Goal: Check status: Check status

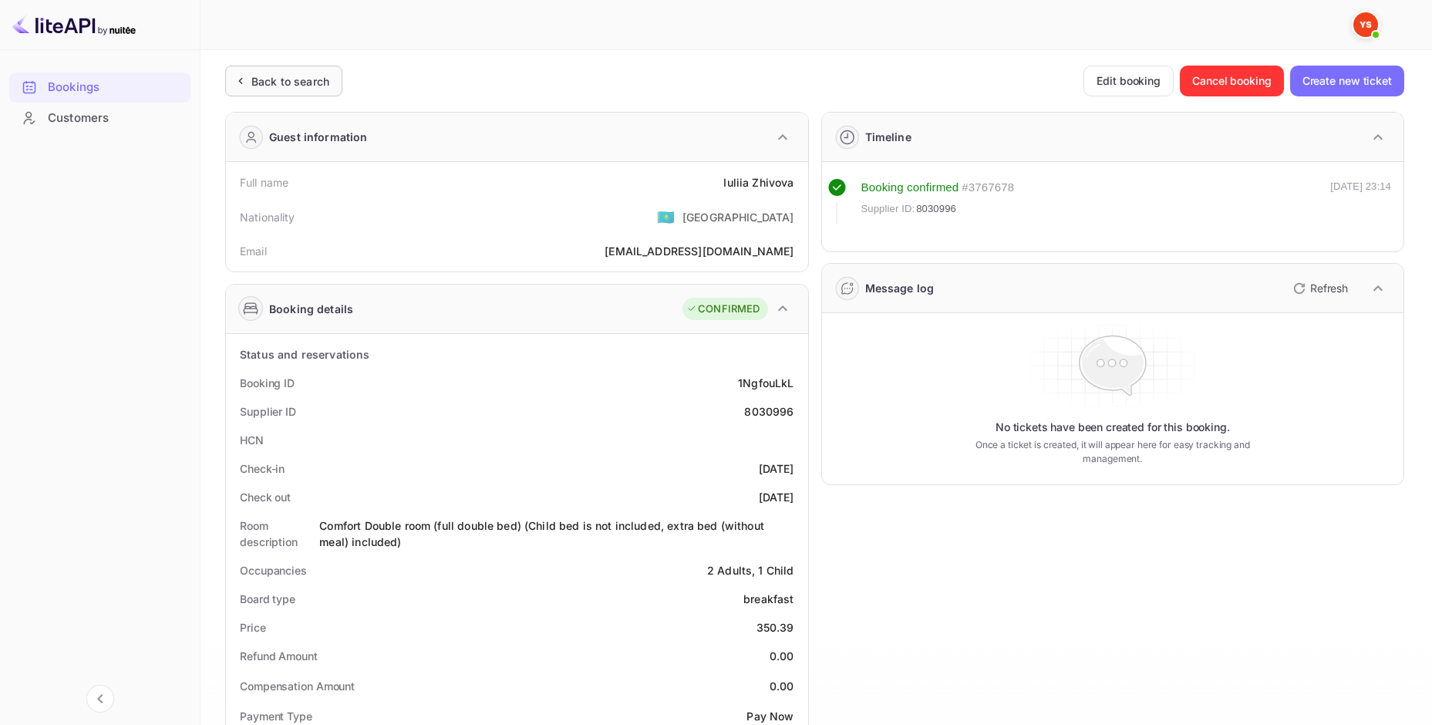
click at [254, 73] on div "Back to search" at bounding box center [290, 81] width 78 height 16
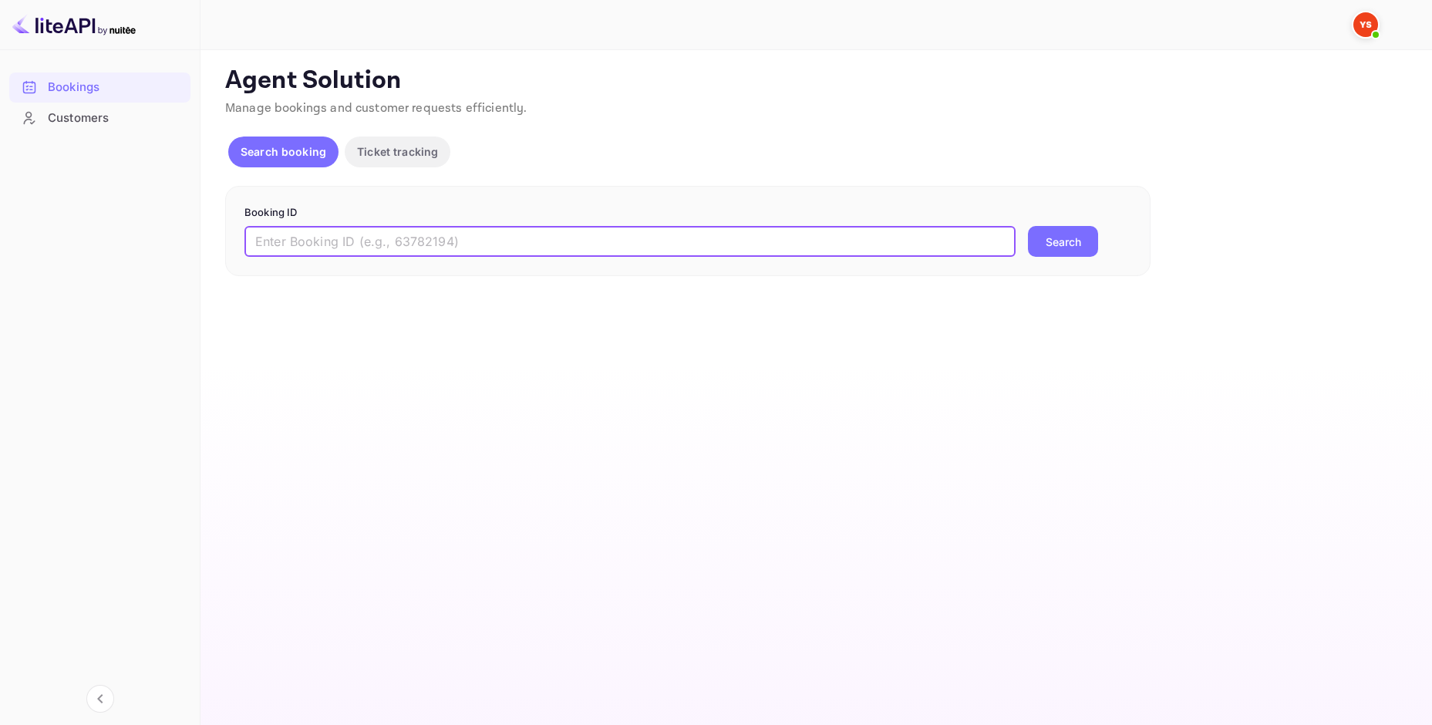
paste input "8220068"
type input "8220068"
click at [1041, 243] on button "Search" at bounding box center [1063, 241] width 70 height 31
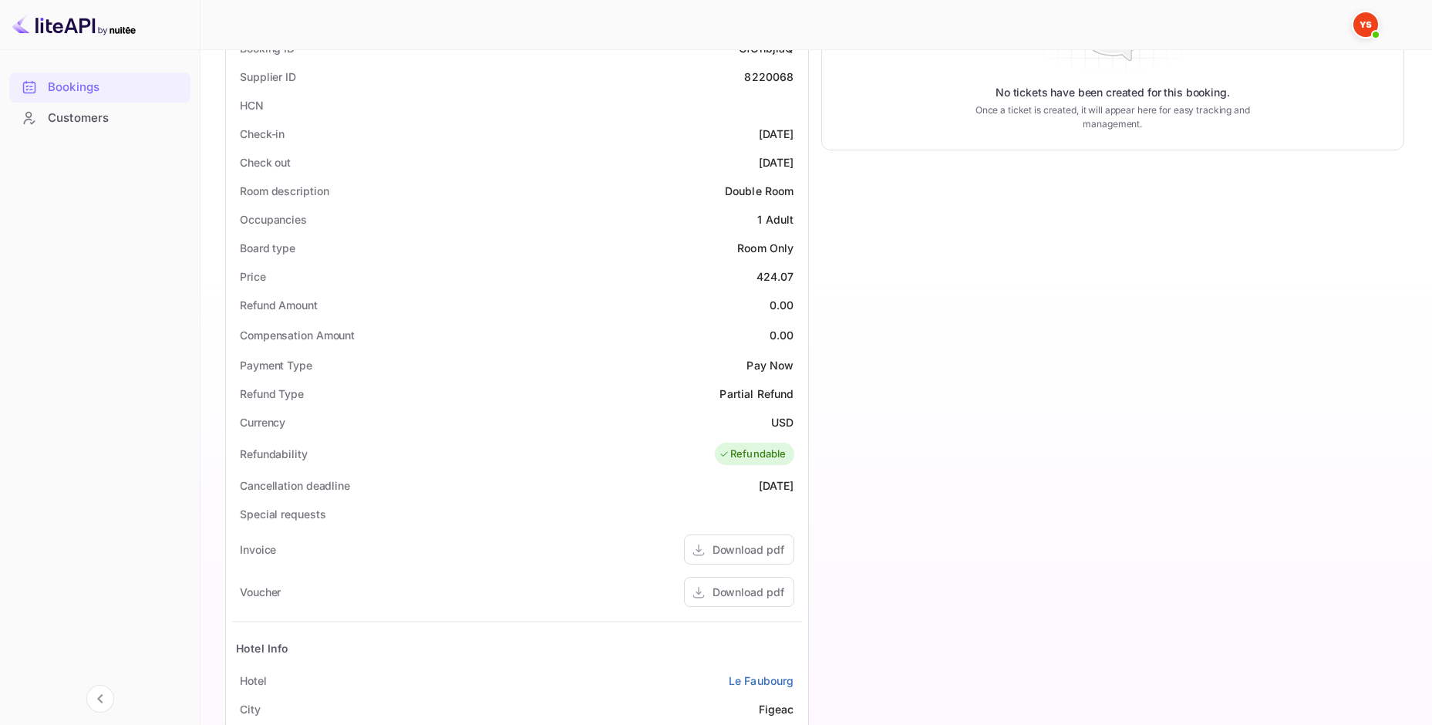
scroll to position [385, 0]
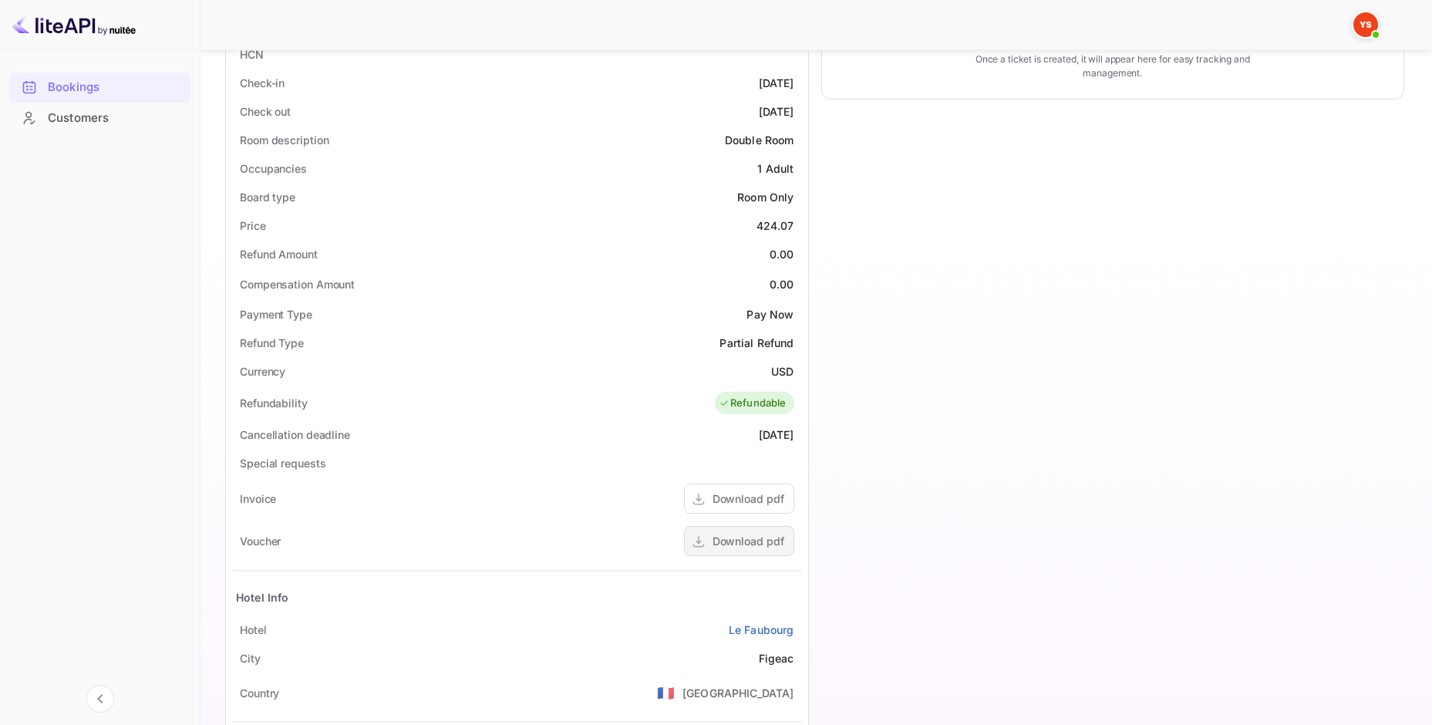
click at [728, 531] on div "Download pdf" at bounding box center [739, 541] width 110 height 30
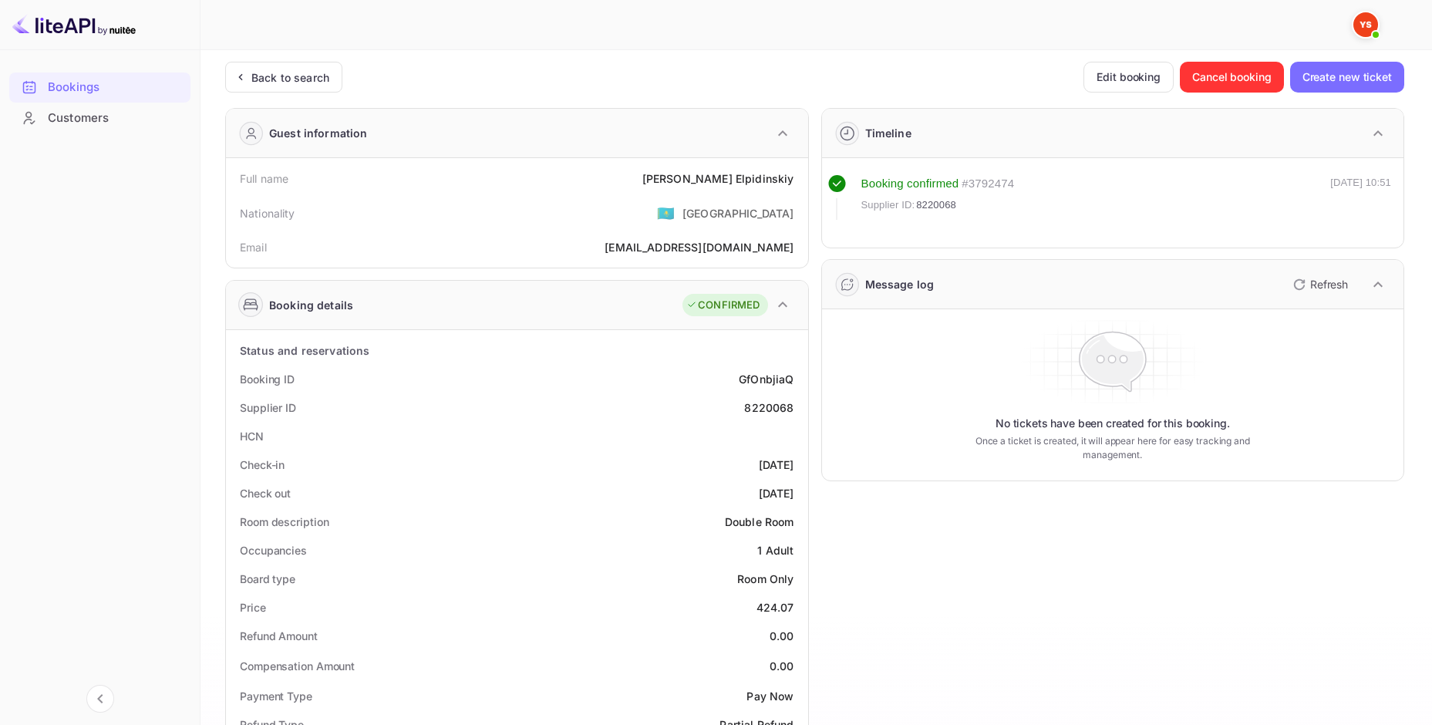
scroll to position [0, 0]
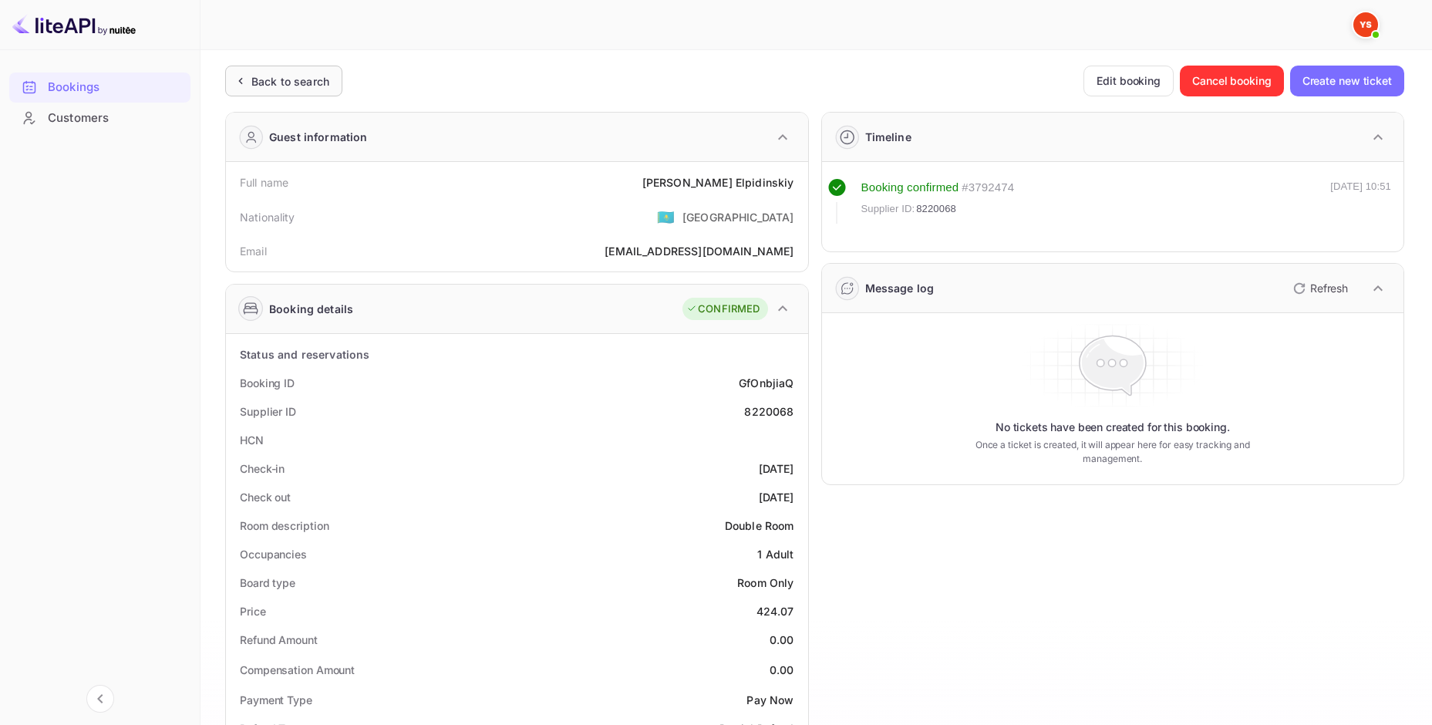
click at [254, 84] on div "Back to search" at bounding box center [290, 81] width 78 height 16
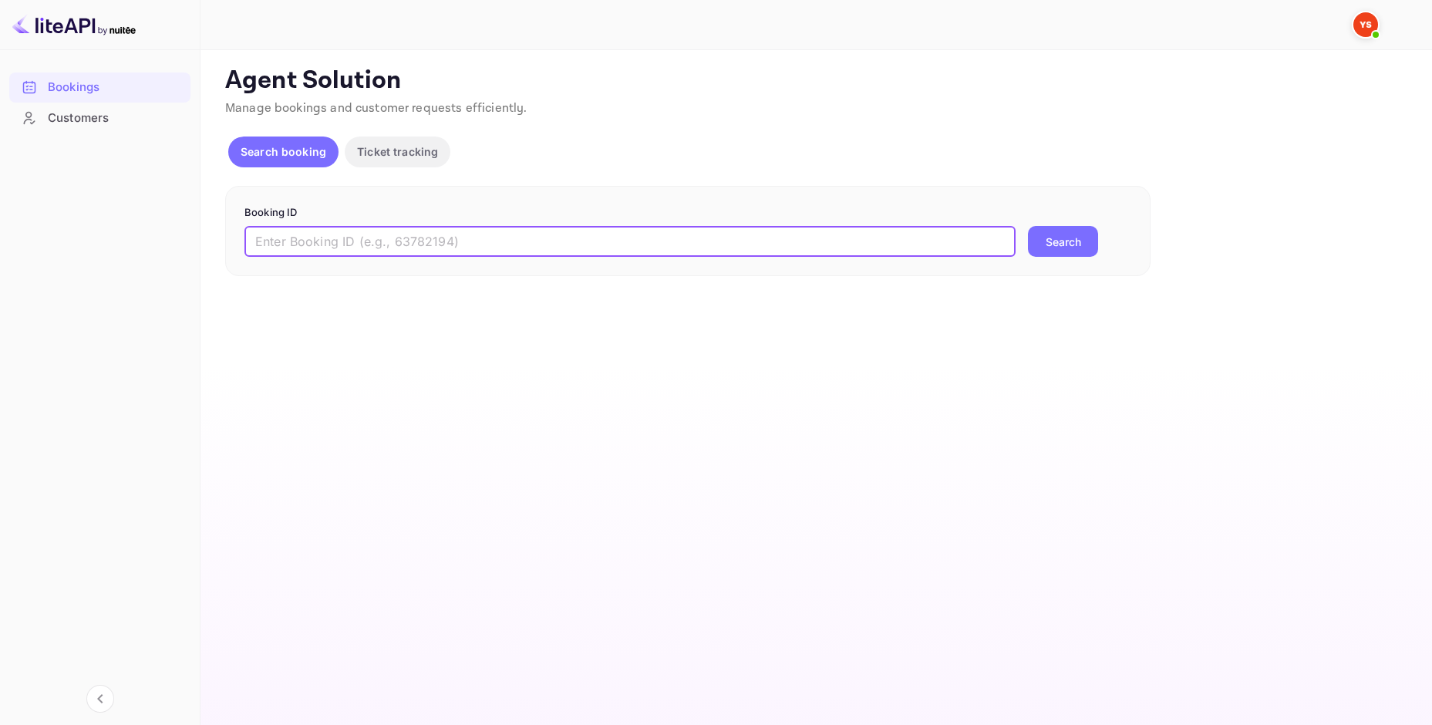
click at [354, 254] on input "text" at bounding box center [629, 241] width 771 height 31
paste input "8220068"
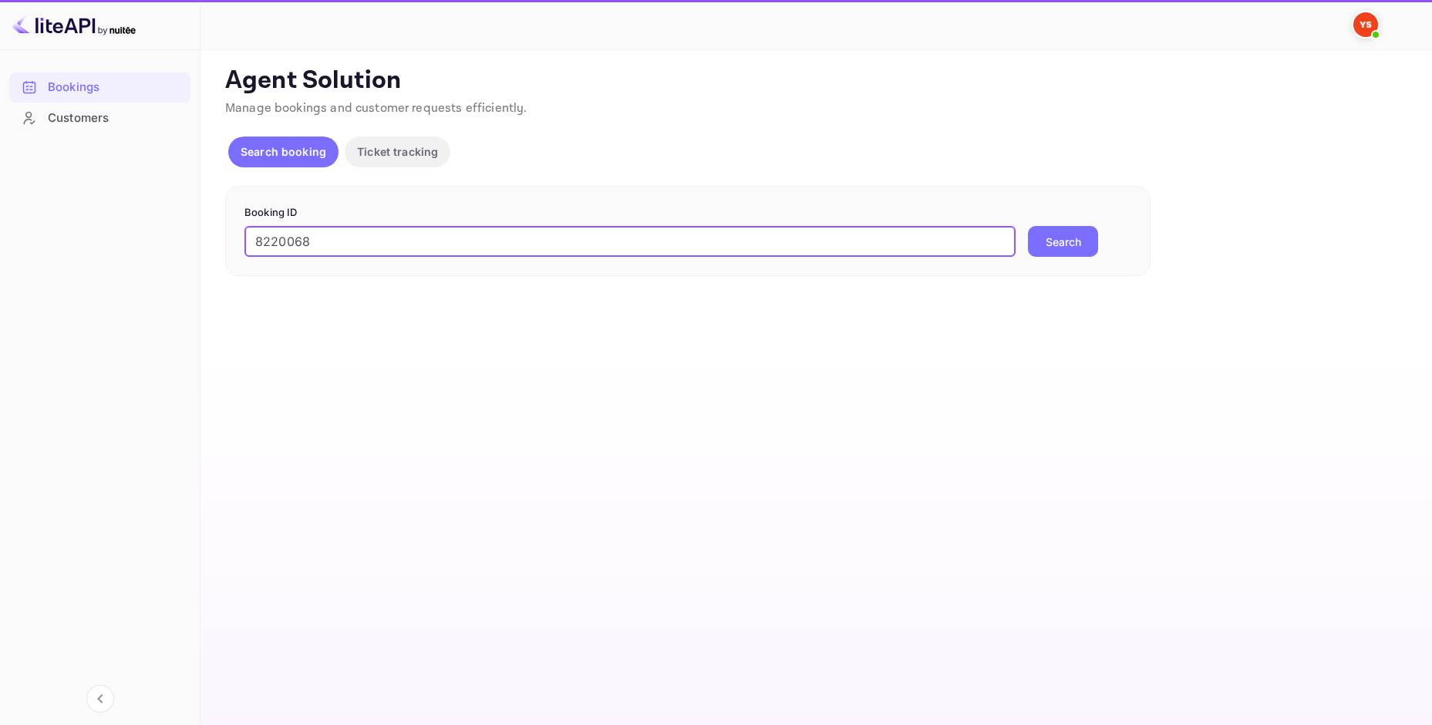
type input "8220068"
click at [1097, 244] on div "8220068 ​ Search" at bounding box center [687, 241] width 887 height 31
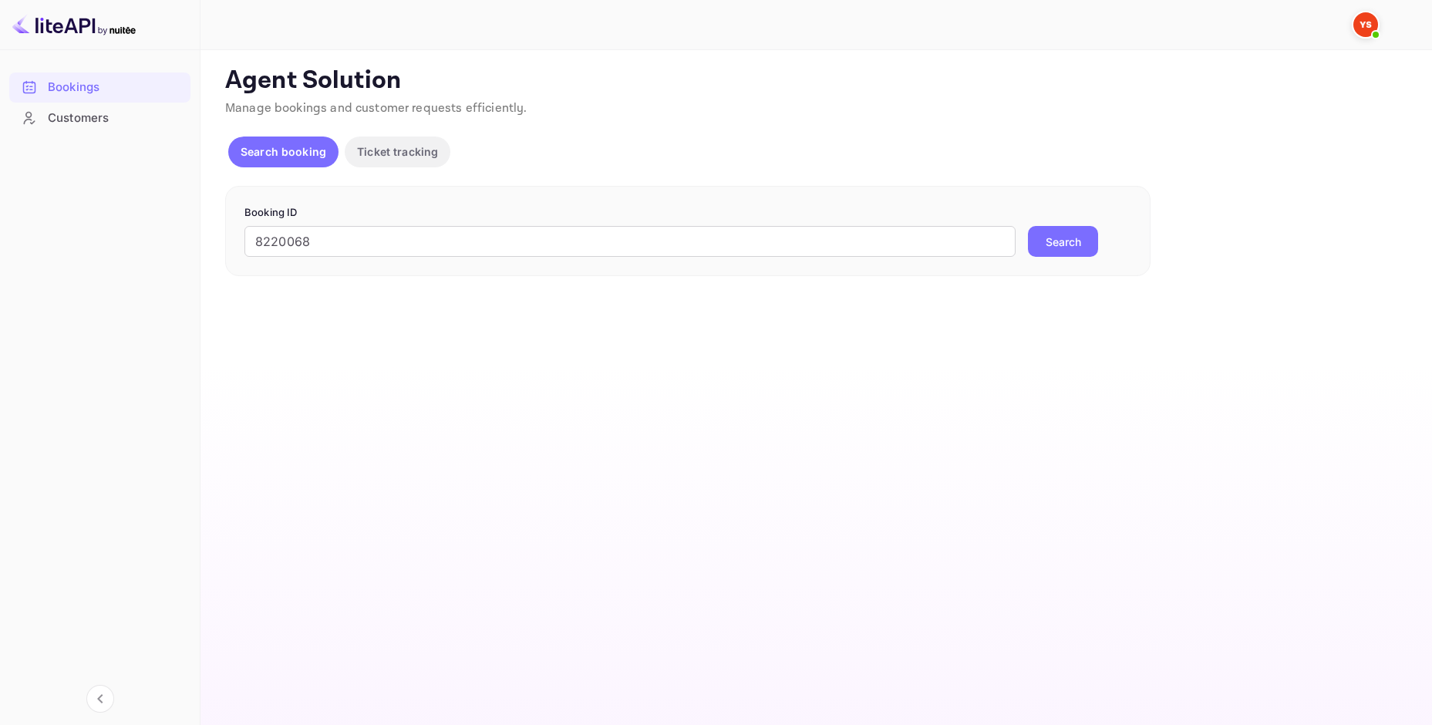
click at [1085, 241] on button "Search" at bounding box center [1063, 241] width 70 height 31
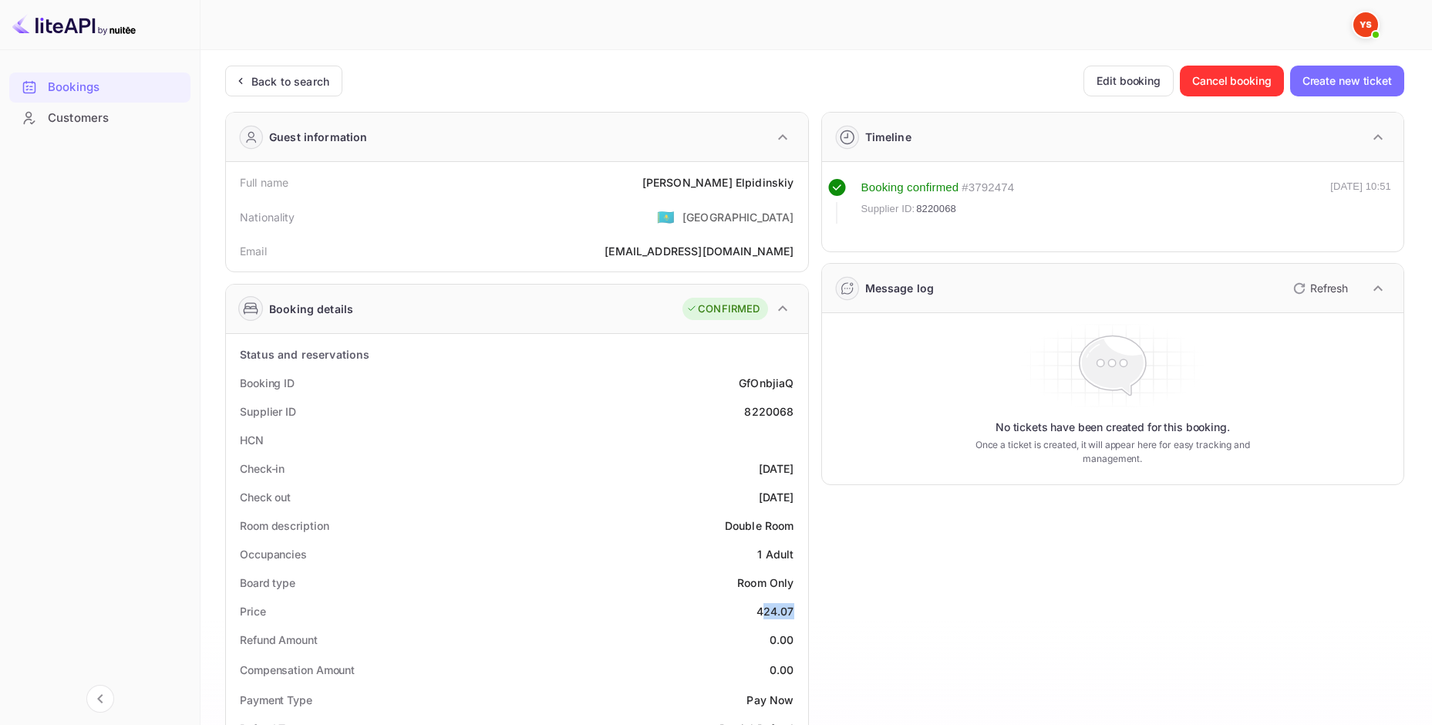
drag, startPoint x: 761, startPoint y: 611, endPoint x: 779, endPoint y: 610, distance: 18.6
click at [797, 614] on div "Price 424.07" at bounding box center [517, 611] width 570 height 29
click at [776, 610] on div "424.07" at bounding box center [775, 611] width 38 height 16
drag, startPoint x: 754, startPoint y: 610, endPoint x: 802, endPoint y: 617, distance: 48.4
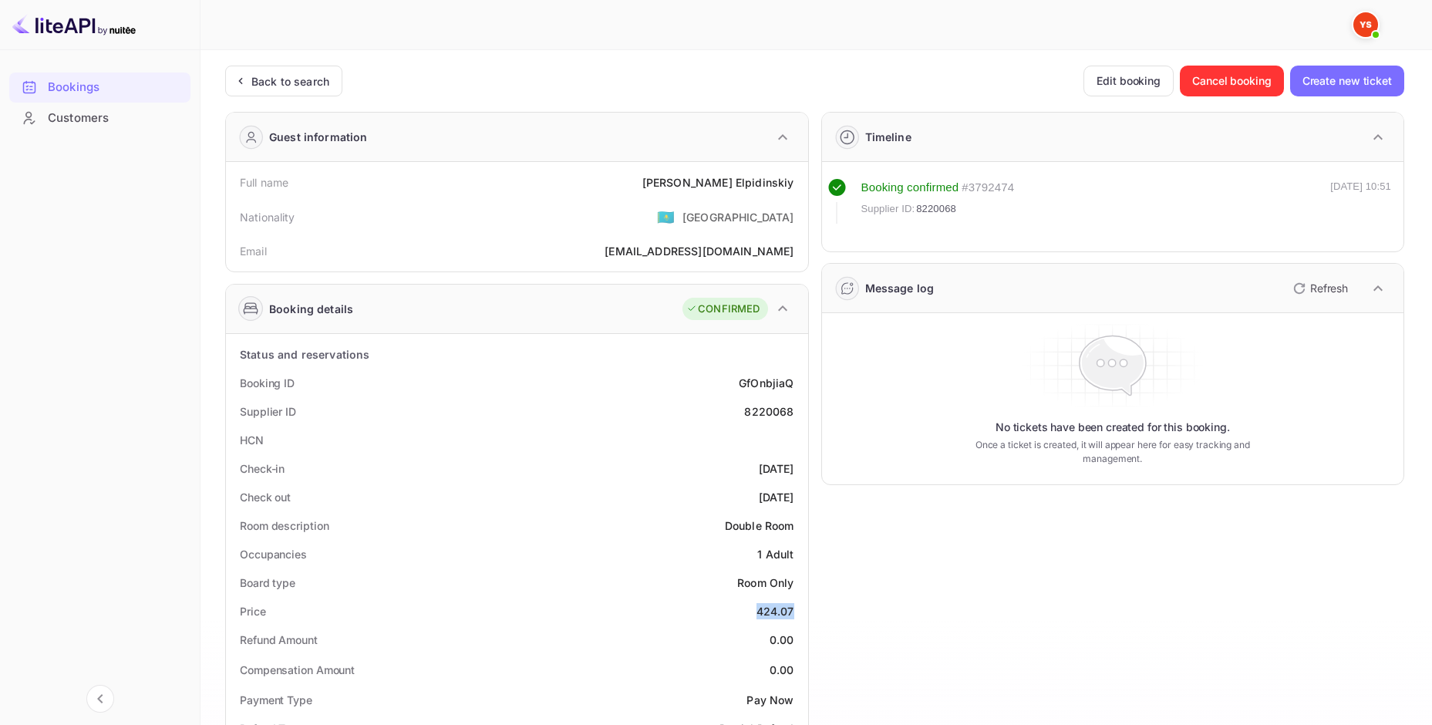
copy div "424.07"
drag, startPoint x: 691, startPoint y: 182, endPoint x: 802, endPoint y: 190, distance: 112.0
click at [802, 190] on div "Full name [PERSON_NAME] Nationality 🇰🇿 [DEMOGRAPHIC_DATA] Email [EMAIL_ADDRESS]…" at bounding box center [517, 216] width 582 height 109
copy div "[PERSON_NAME]"
